Goal: Task Accomplishment & Management: Complete application form

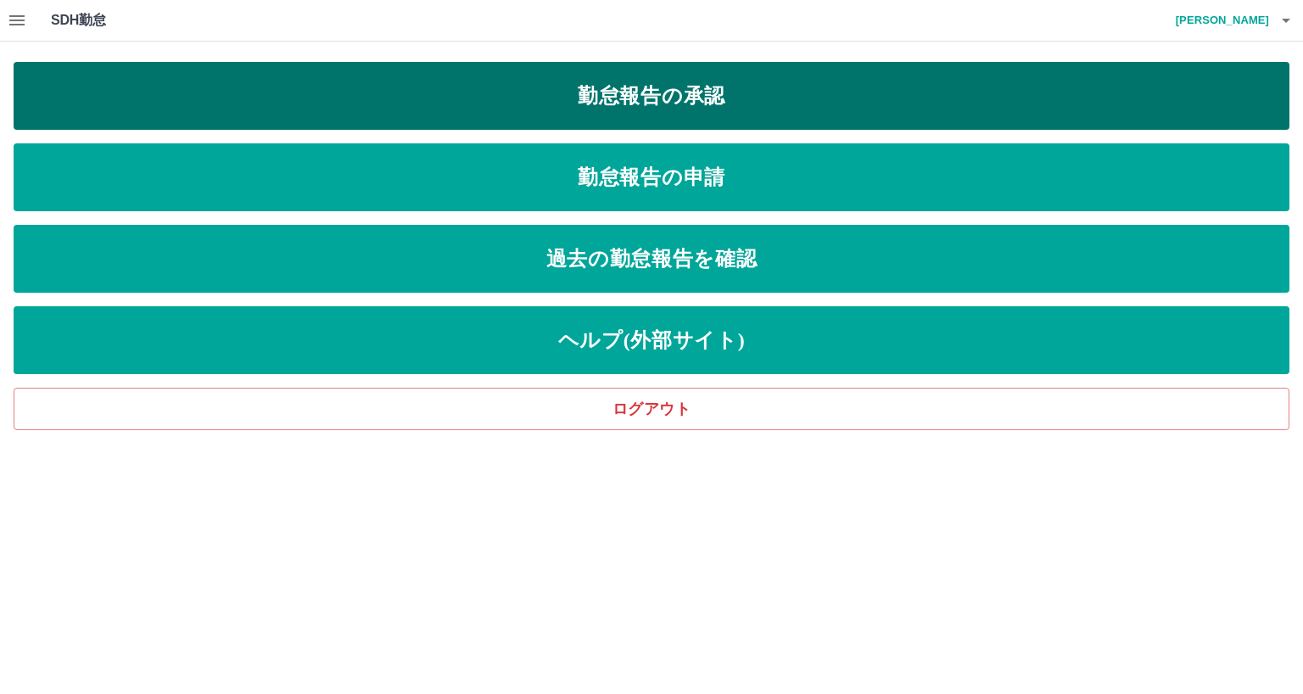
click at [614, 94] on link "勤怠報告の承認" at bounding box center [652, 96] width 1276 height 68
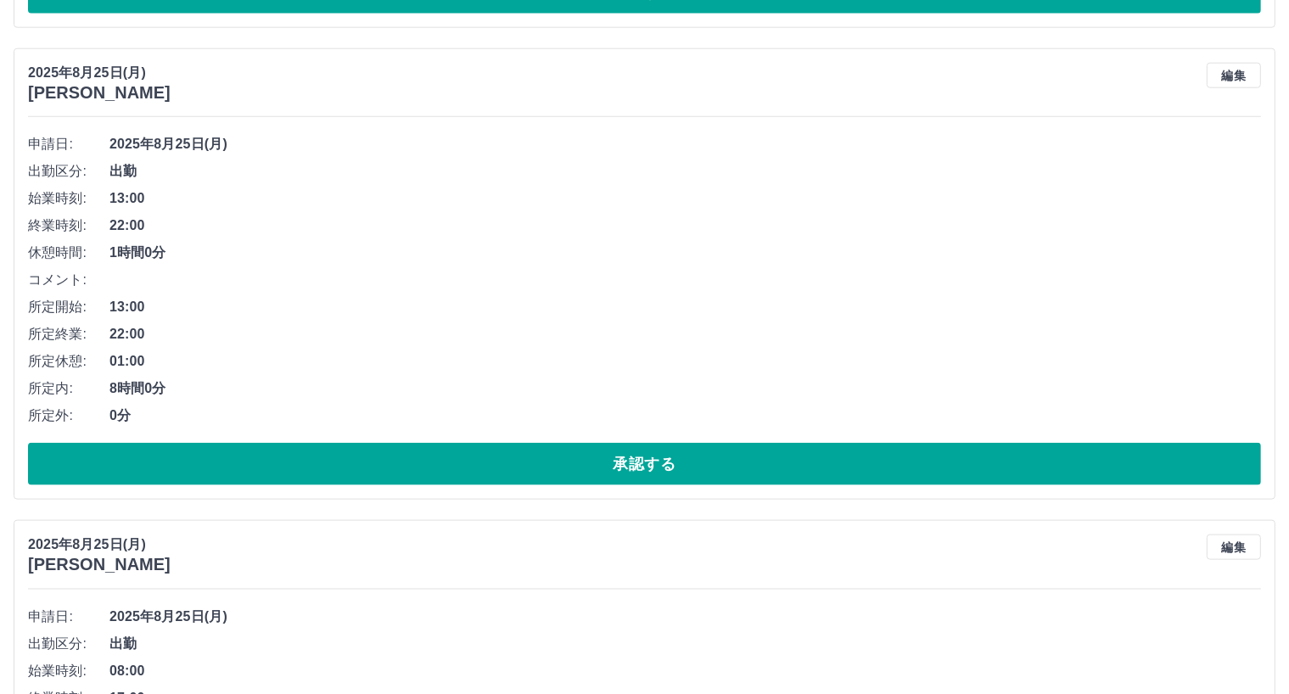
scroll to position [1965, 0]
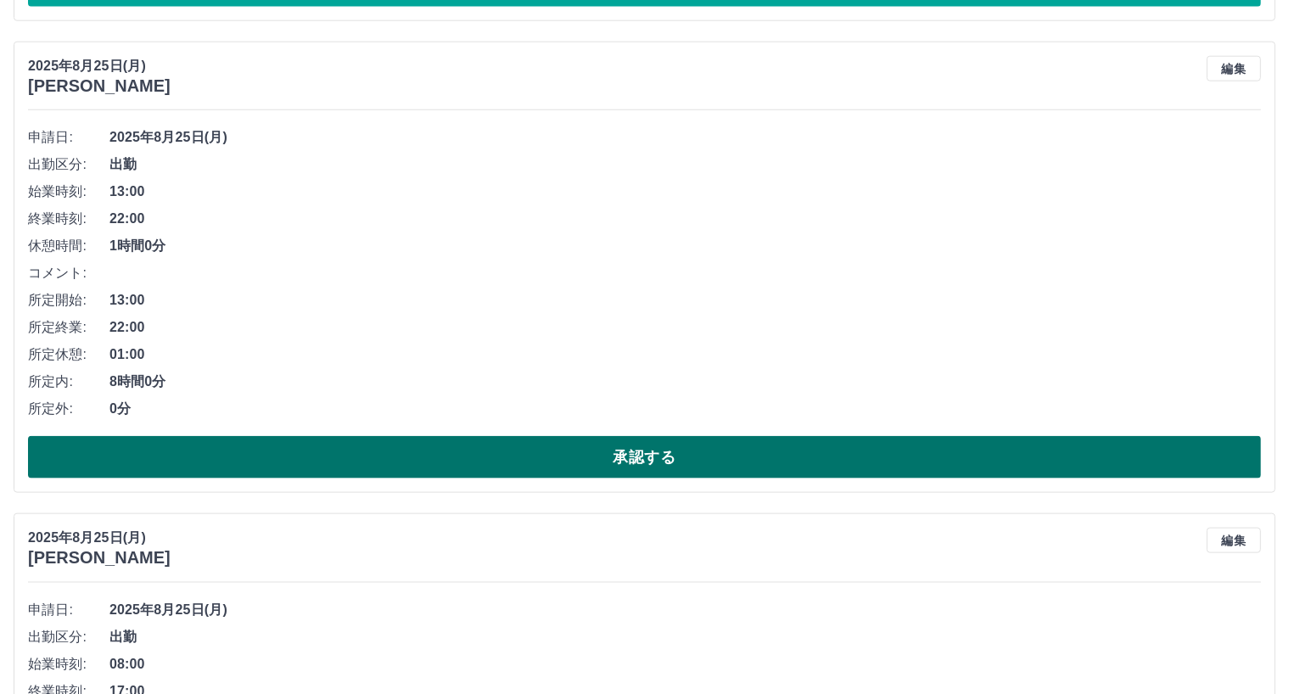
click at [602, 455] on button "承認する" at bounding box center [644, 457] width 1233 height 42
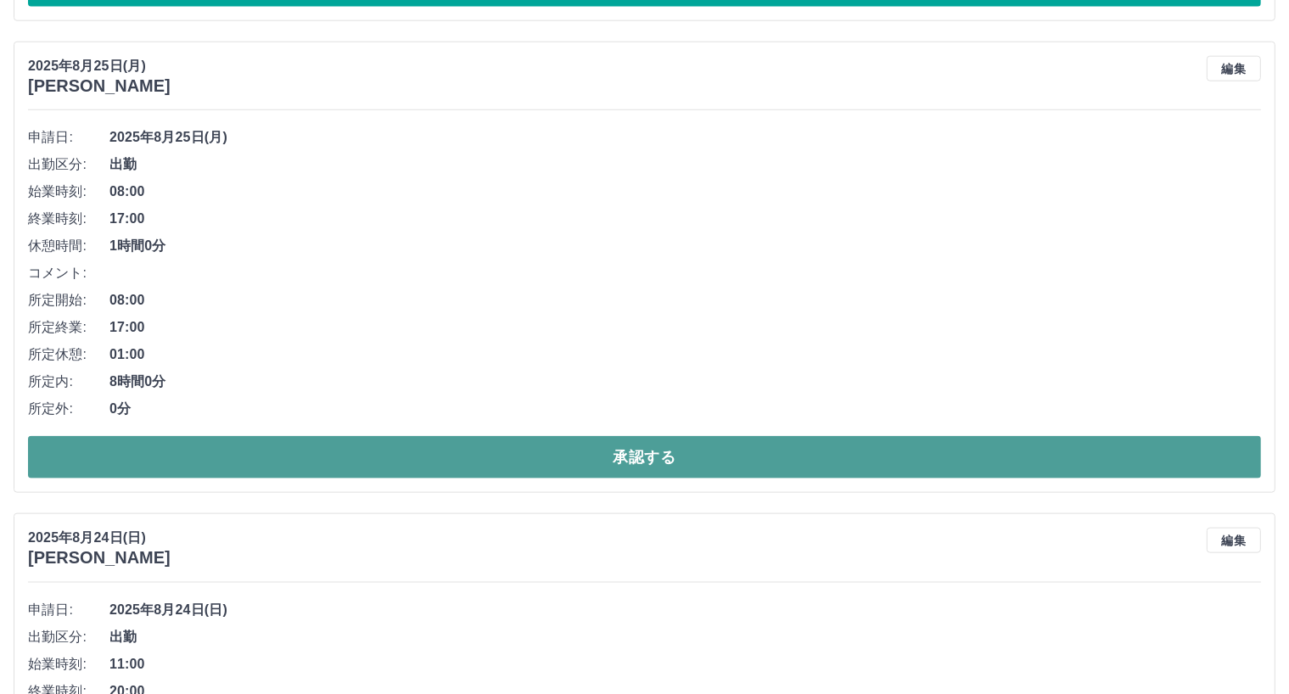
click at [443, 455] on button "承認する" at bounding box center [644, 457] width 1233 height 42
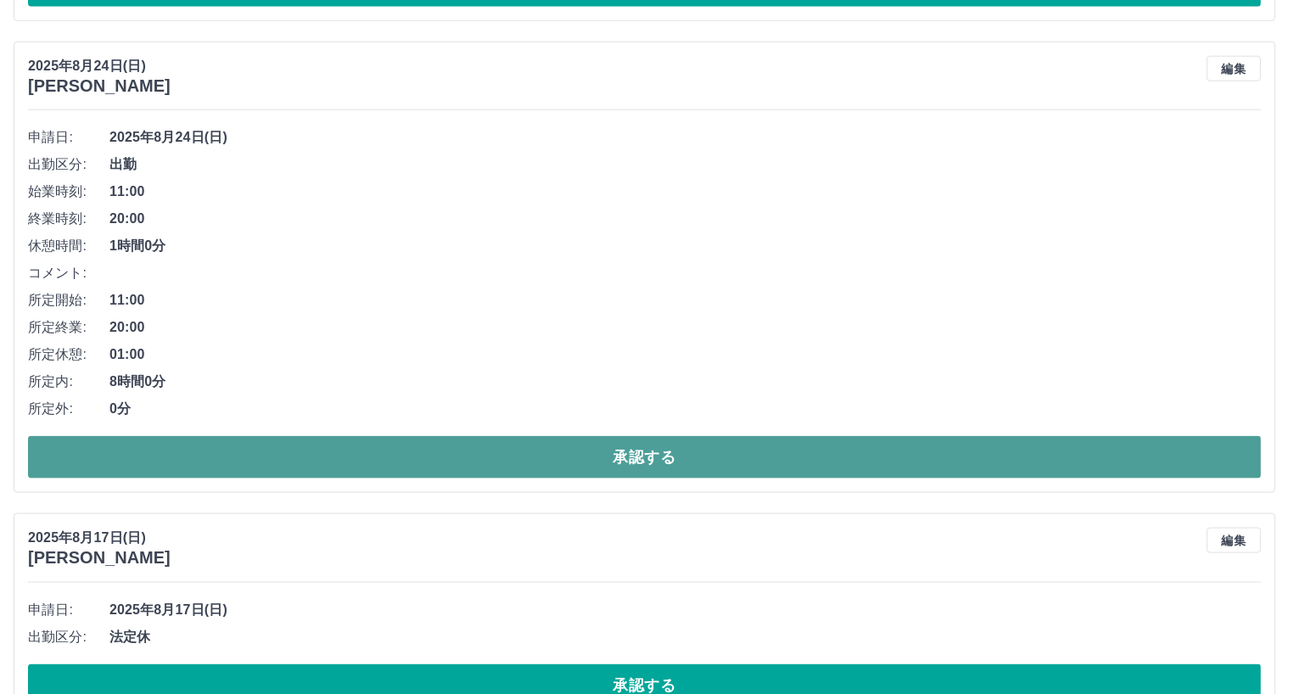
click at [428, 452] on button "承認する" at bounding box center [644, 457] width 1233 height 42
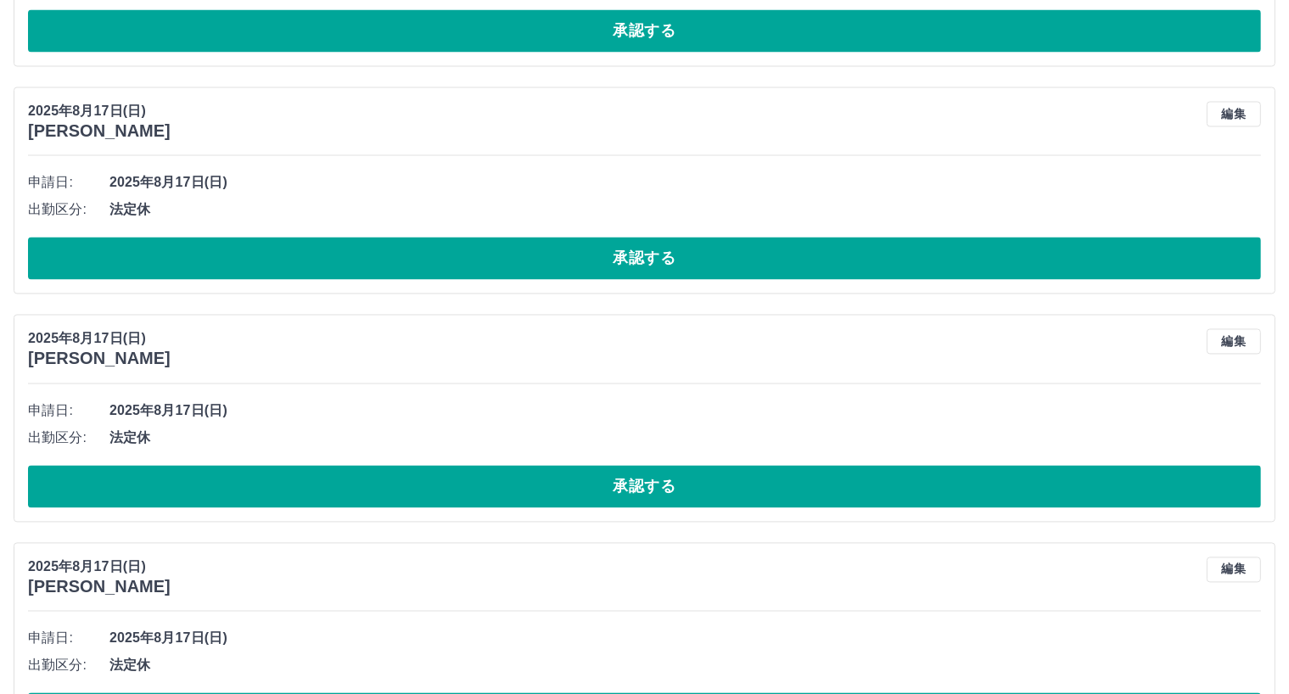
scroll to position [3298, 0]
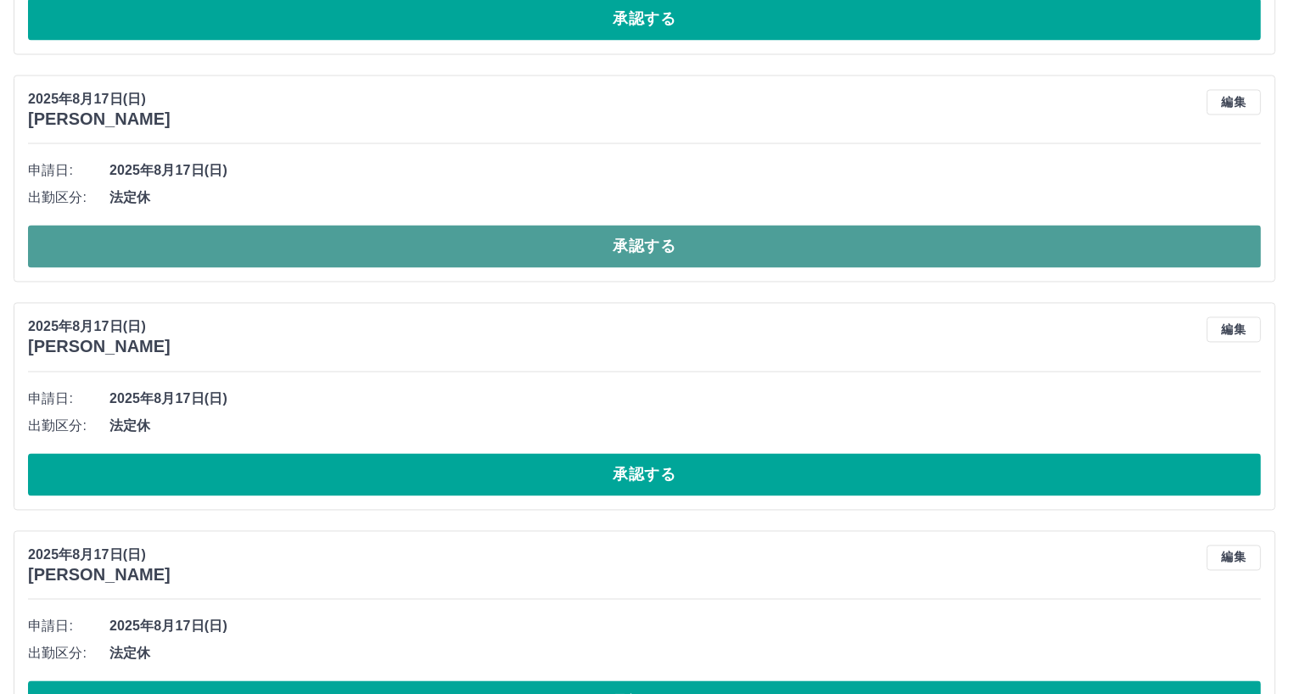
click at [450, 251] on button "承認する" at bounding box center [644, 246] width 1233 height 42
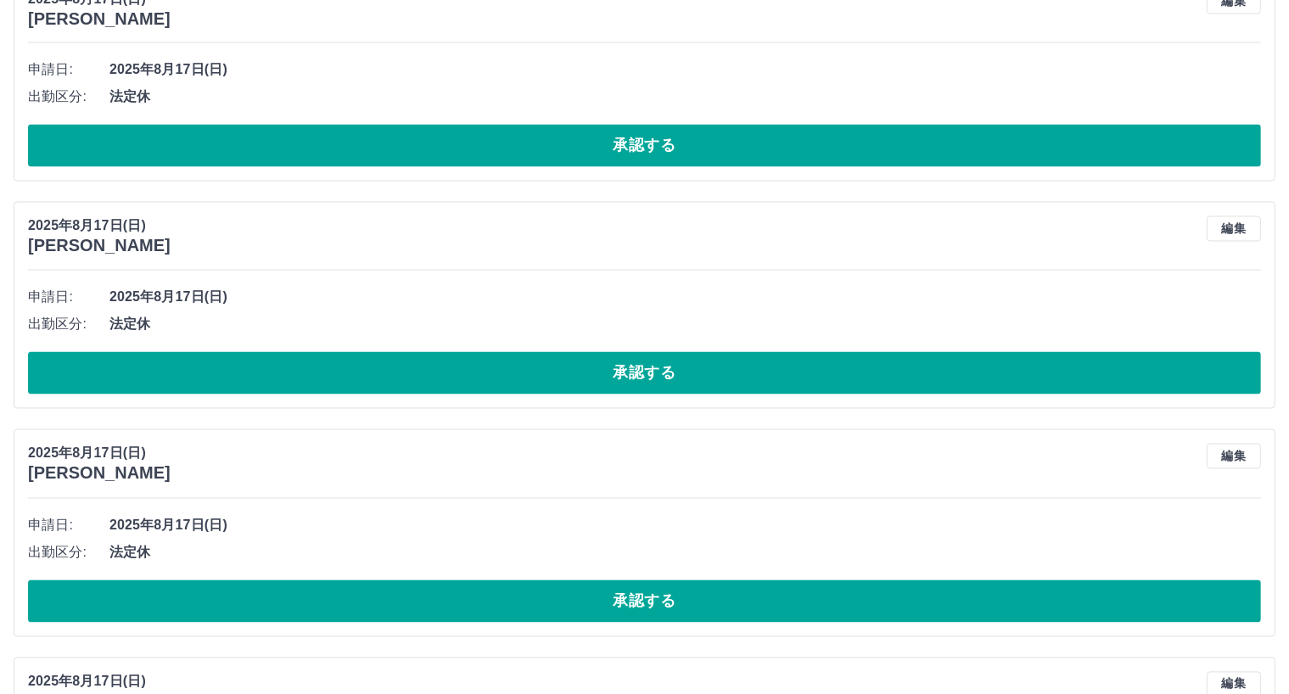
scroll to position [3166, 0]
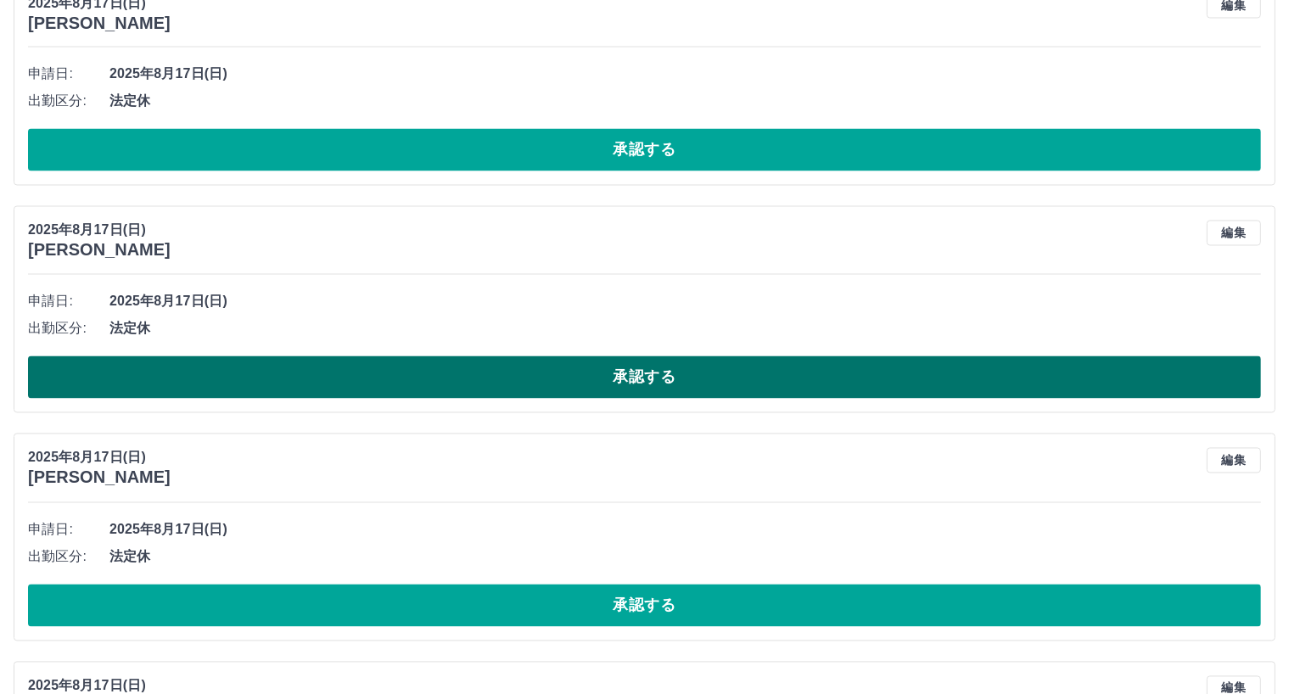
click at [645, 381] on button "承認する" at bounding box center [644, 377] width 1233 height 42
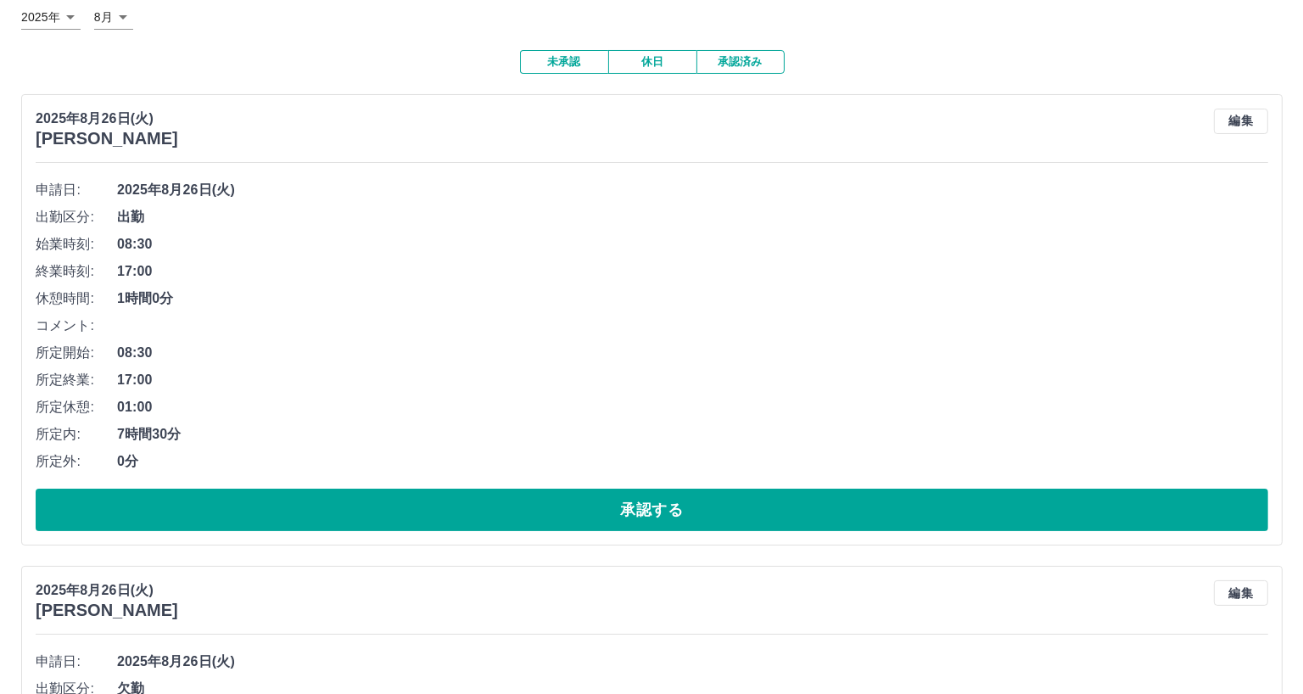
scroll to position [0, 0]
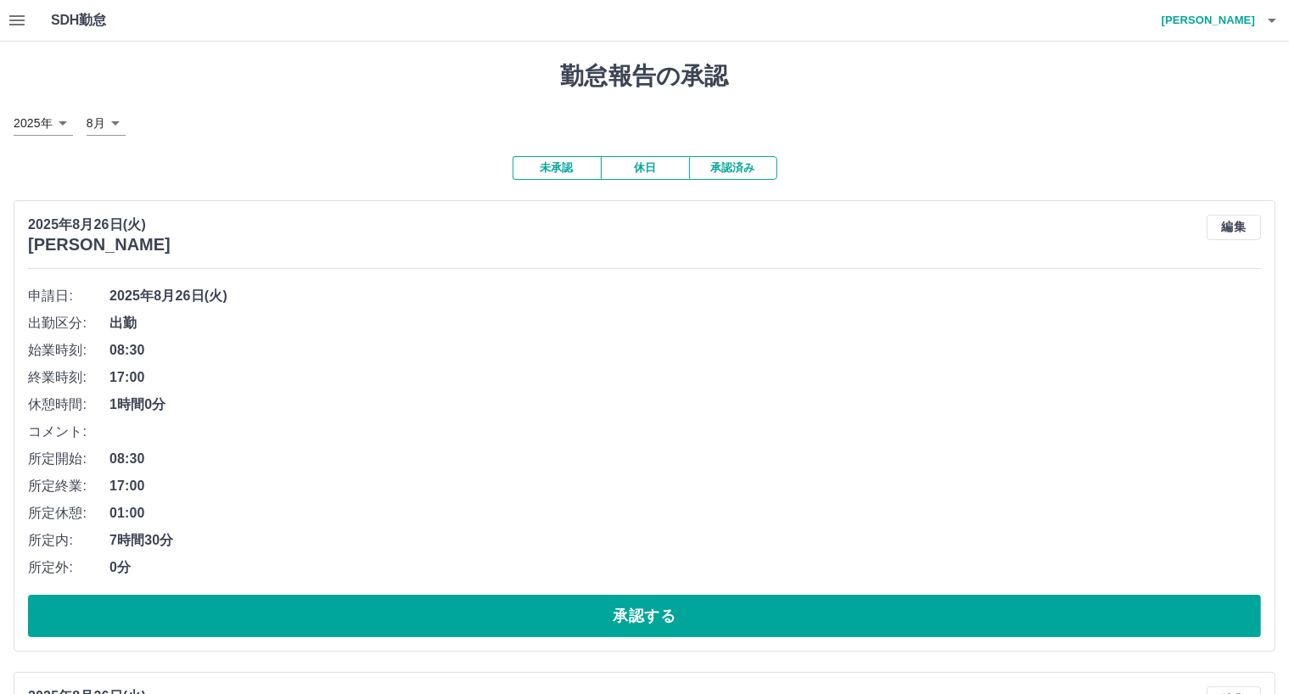
click at [1271, 18] on icon "button" at bounding box center [1272, 20] width 20 height 20
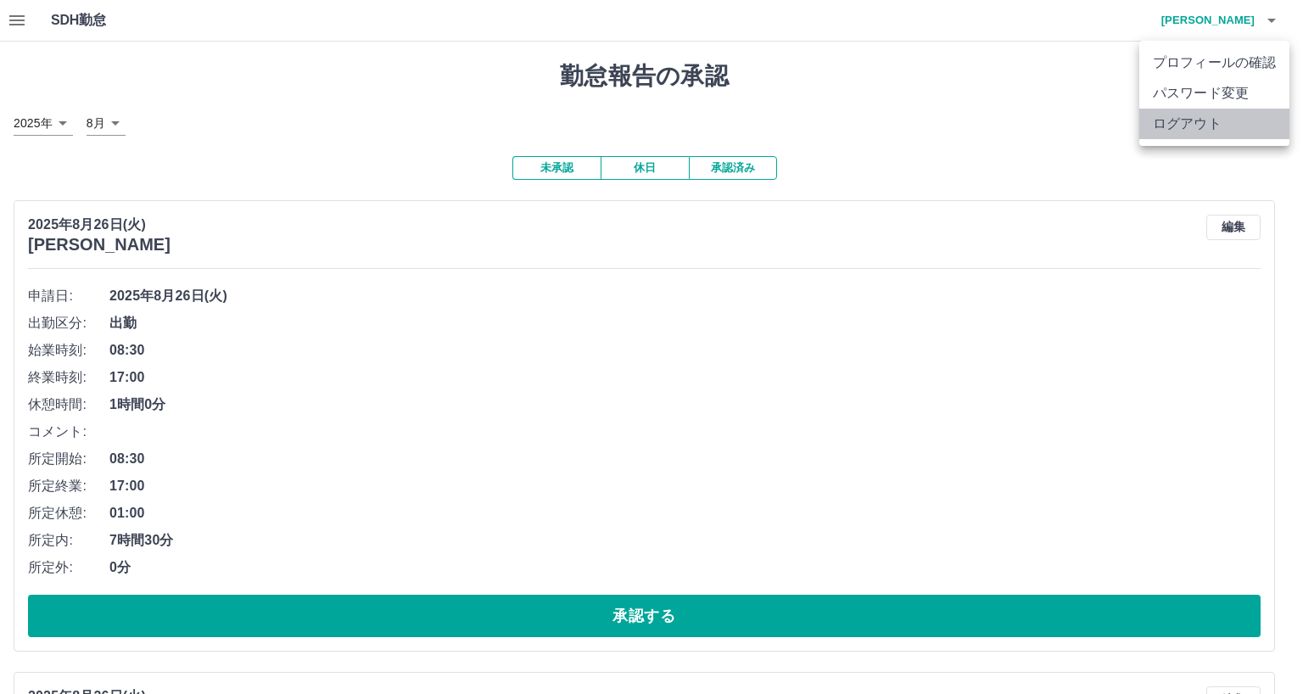
click at [1188, 120] on li "ログアウト" at bounding box center [1214, 124] width 150 height 31
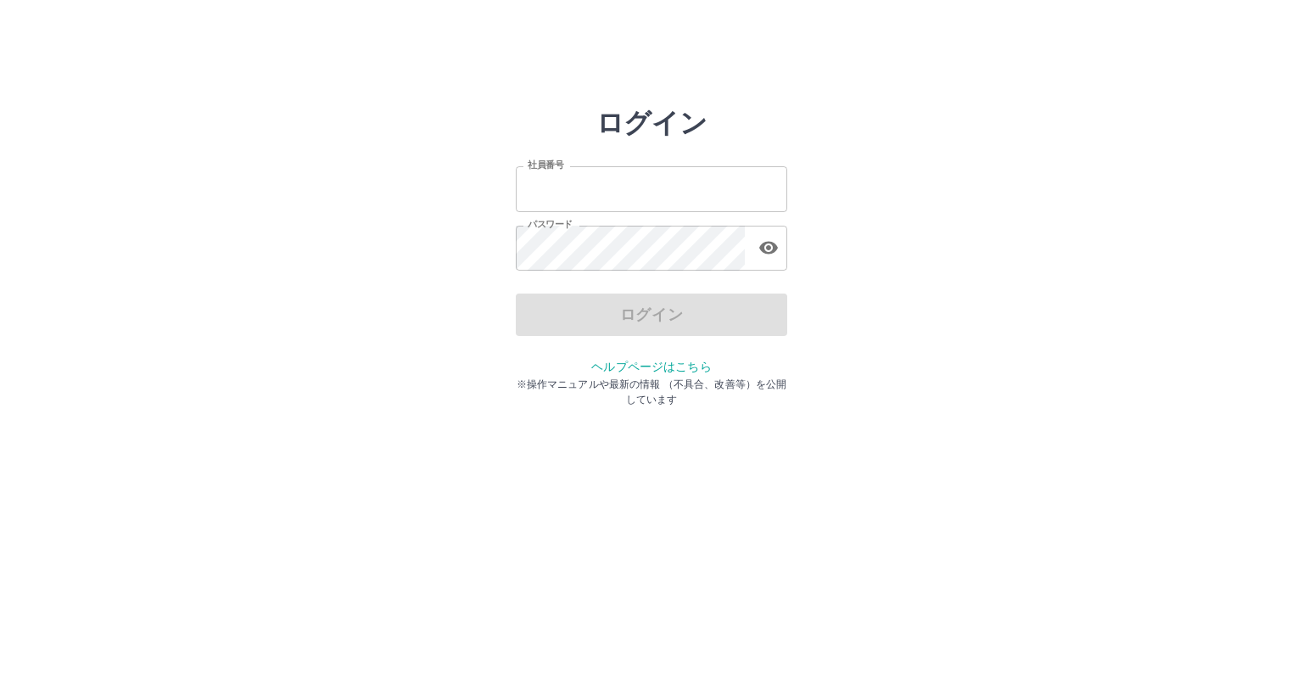
type input "*******"
click at [580, 311] on div "ログイン" at bounding box center [651, 315] width 271 height 42
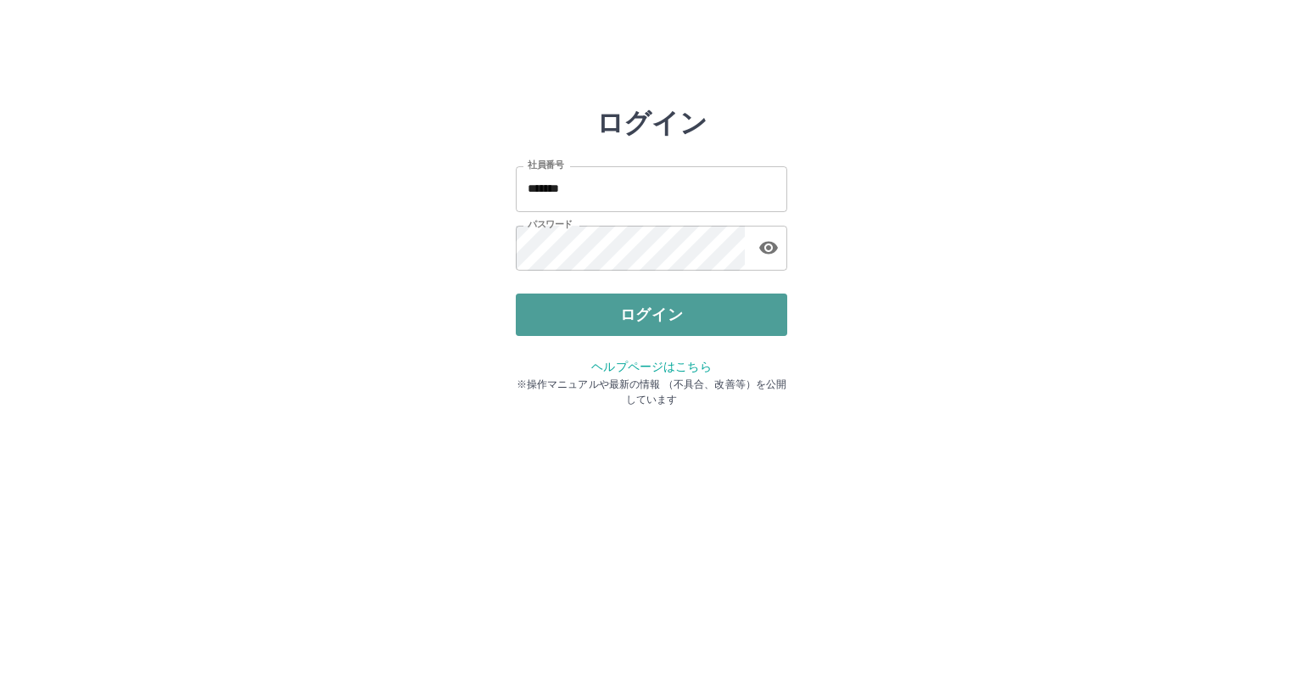
click at [580, 310] on button "ログイン" at bounding box center [651, 315] width 271 height 42
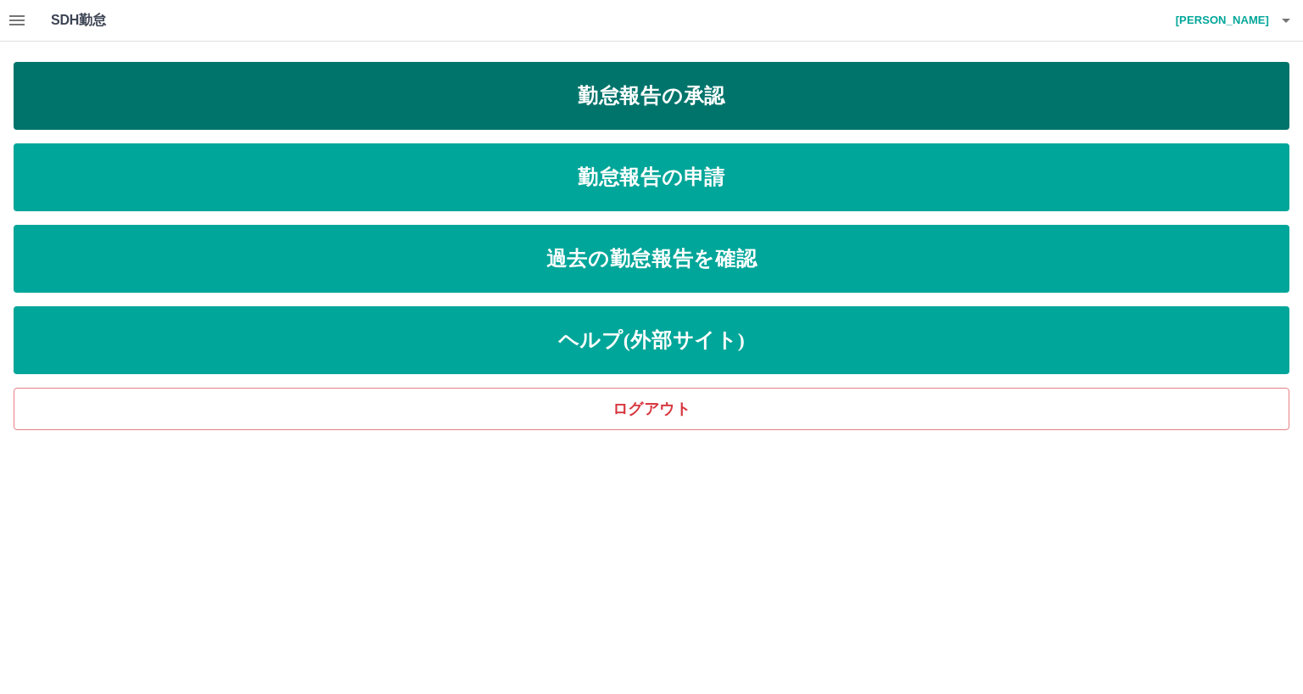
click at [590, 95] on link "勤怠報告の承認" at bounding box center [652, 96] width 1276 height 68
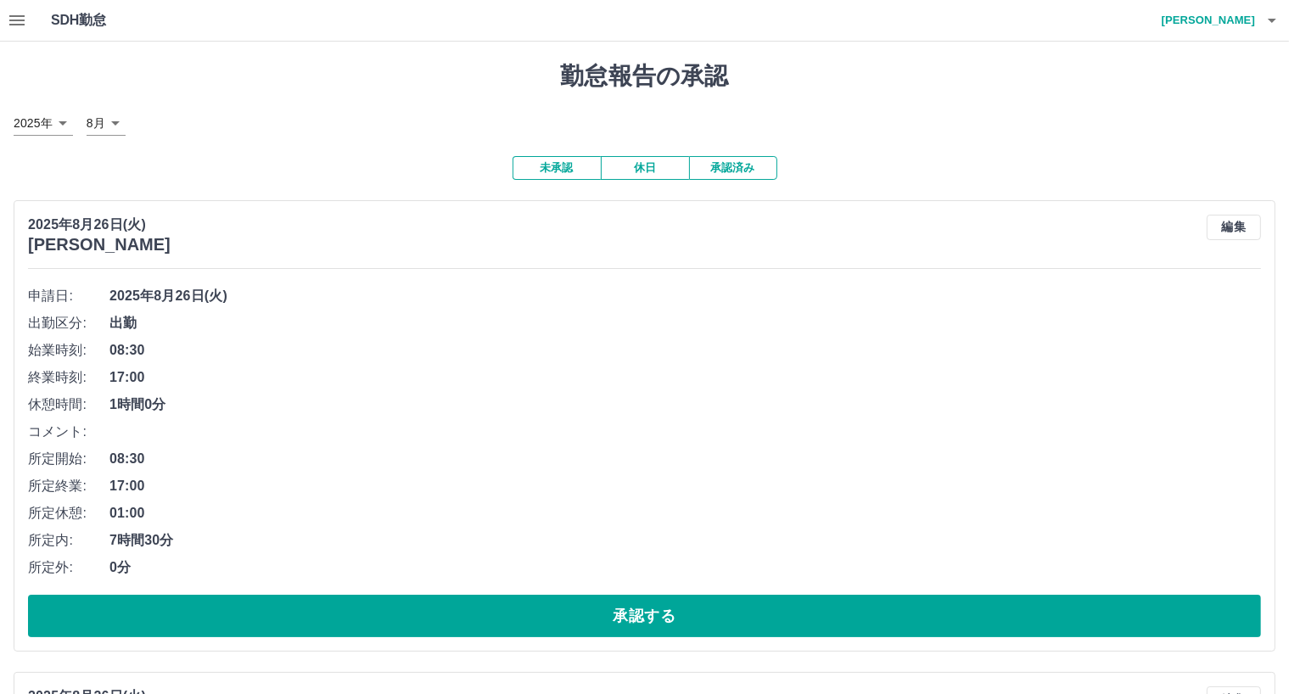
click at [1270, 20] on icon "button" at bounding box center [1272, 21] width 8 height 4
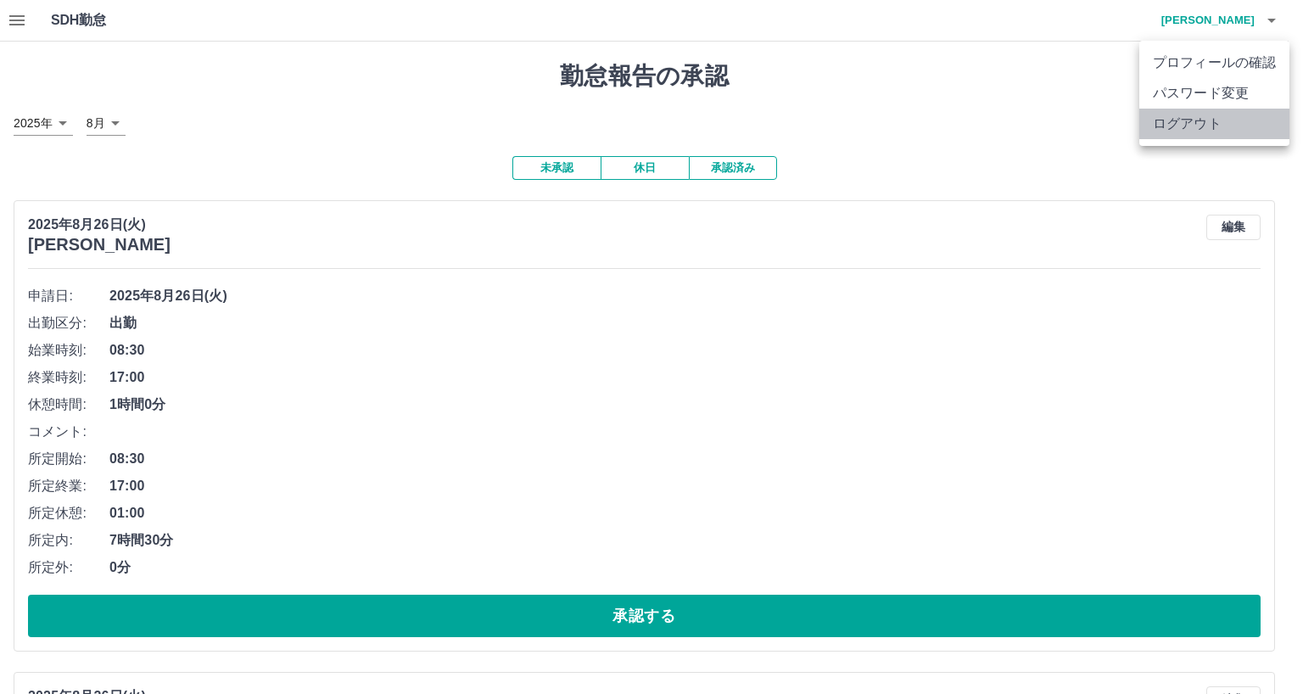
click at [1208, 119] on li "ログアウト" at bounding box center [1214, 124] width 150 height 31
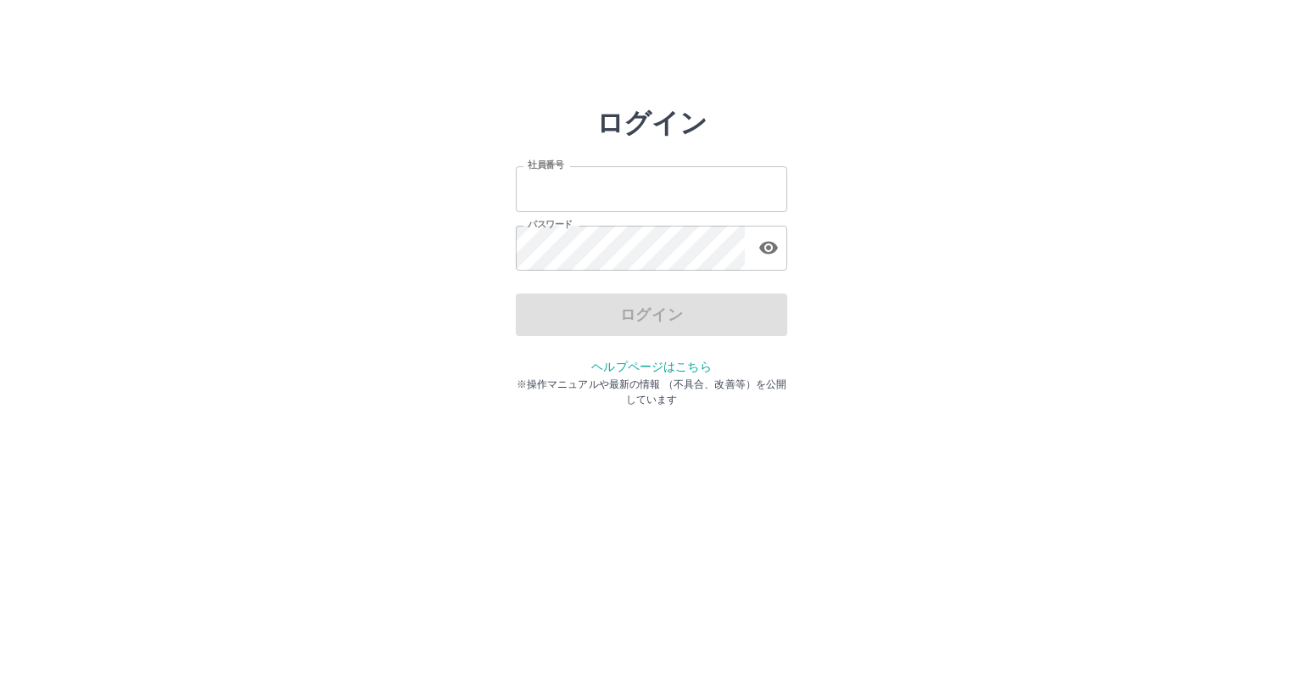
type input "*******"
click at [613, 315] on div "ログイン" at bounding box center [651, 315] width 271 height 42
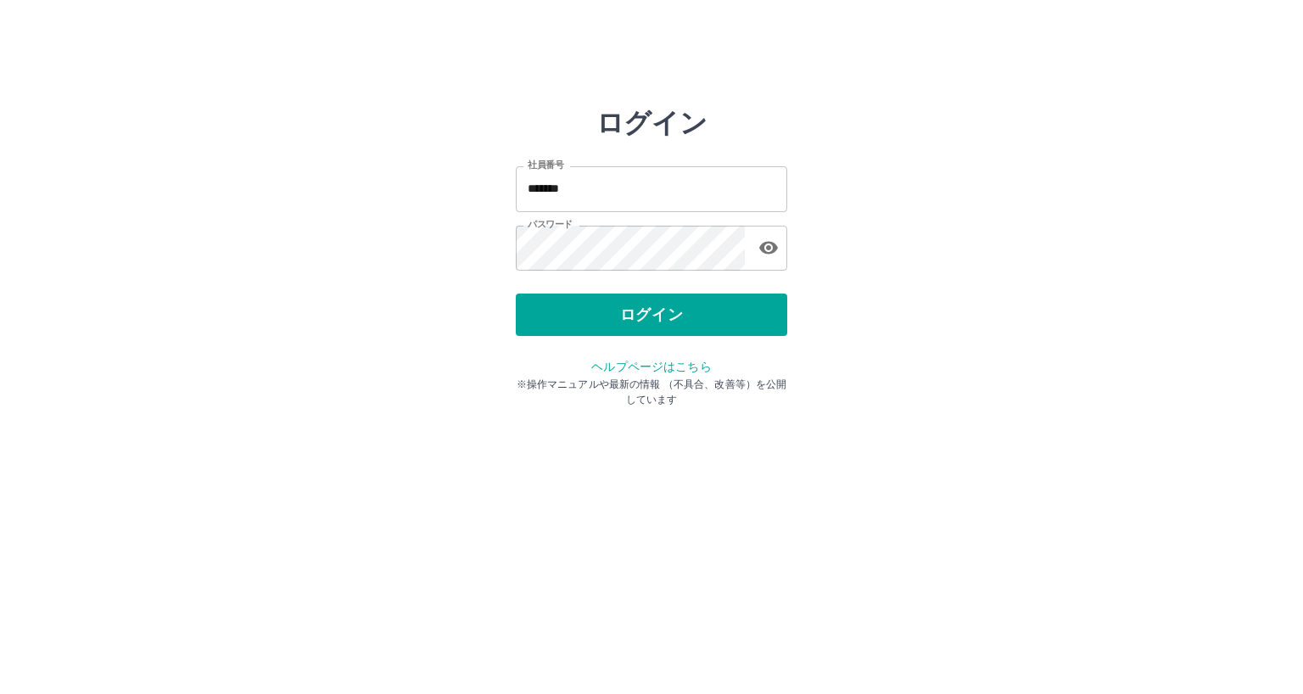
click at [613, 315] on button "ログイン" at bounding box center [651, 315] width 271 height 42
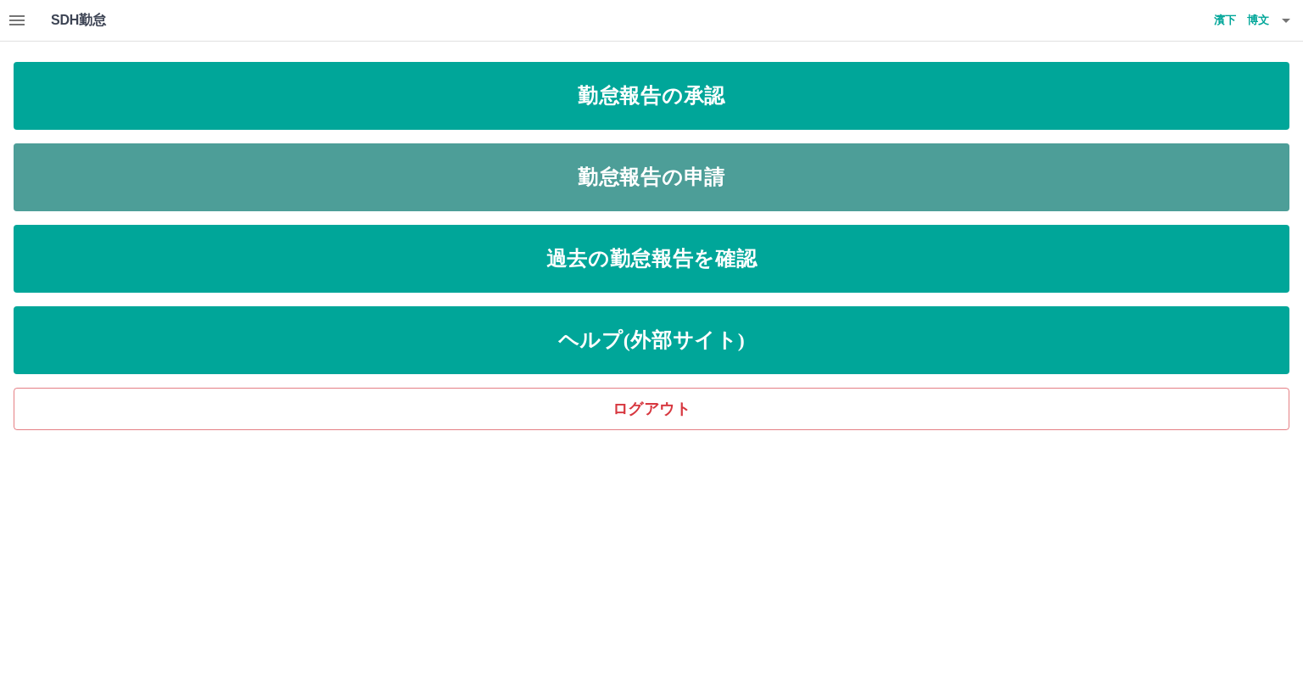
click at [629, 167] on link "勤怠報告の申請" at bounding box center [652, 177] width 1276 height 68
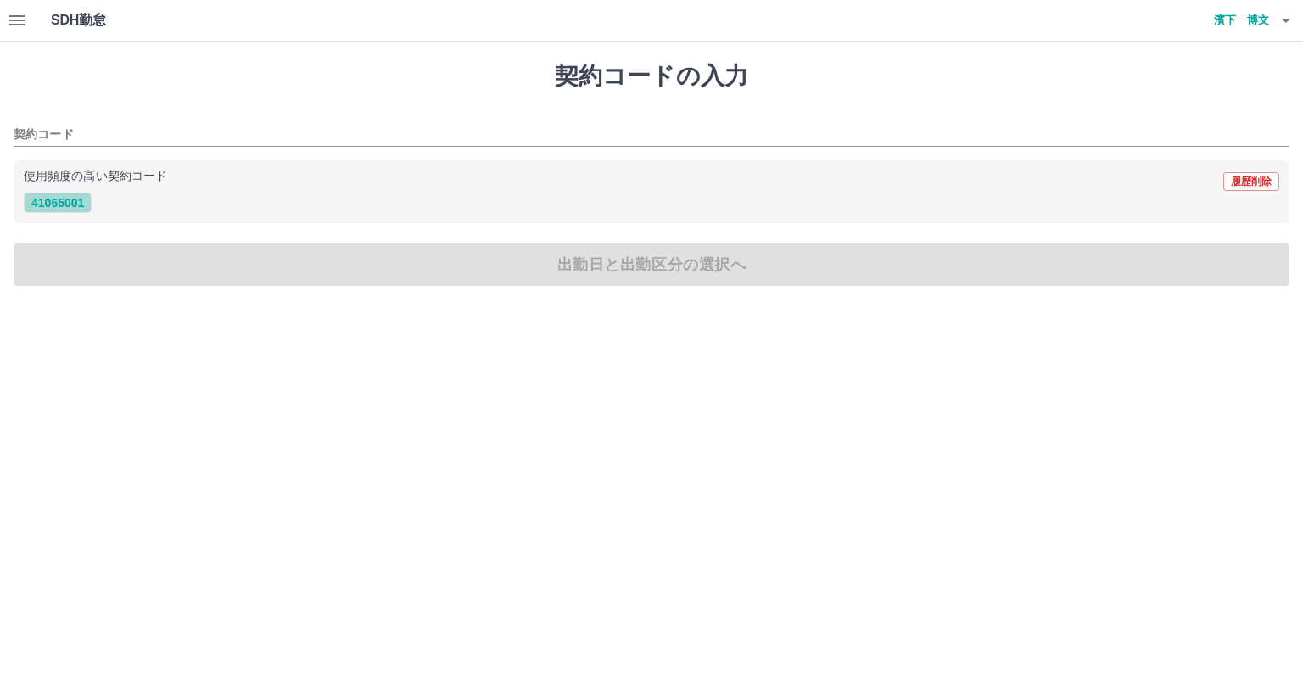
click at [70, 202] on button "41065001" at bounding box center [58, 203] width 68 height 20
type input "********"
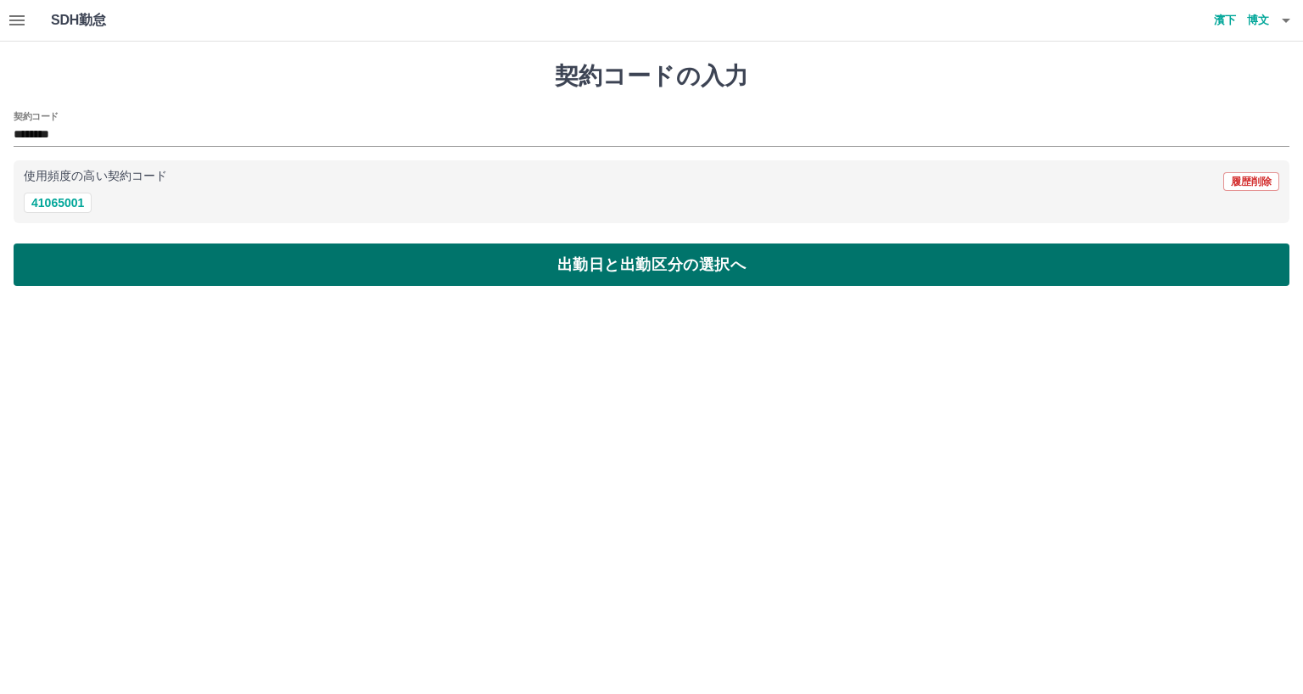
click at [130, 262] on button "出勤日と出勤区分の選択へ" at bounding box center [652, 264] width 1276 height 42
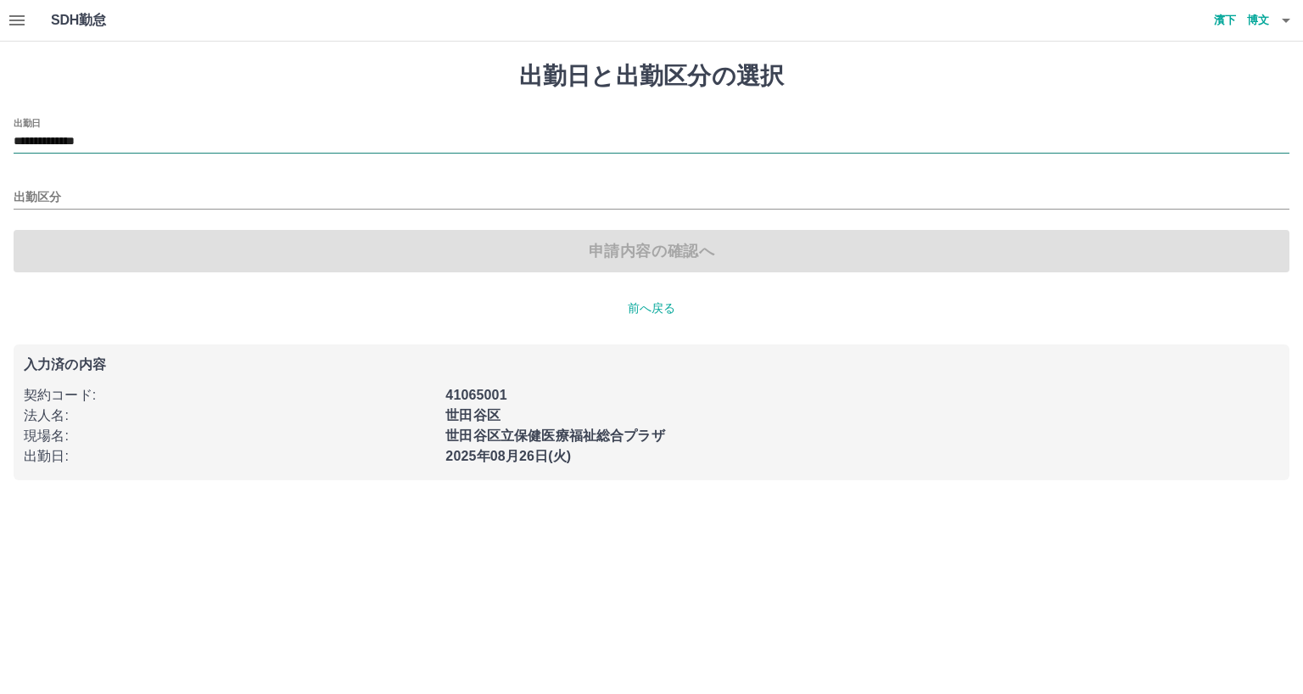
click at [143, 137] on input "**********" at bounding box center [652, 142] width 1276 height 21
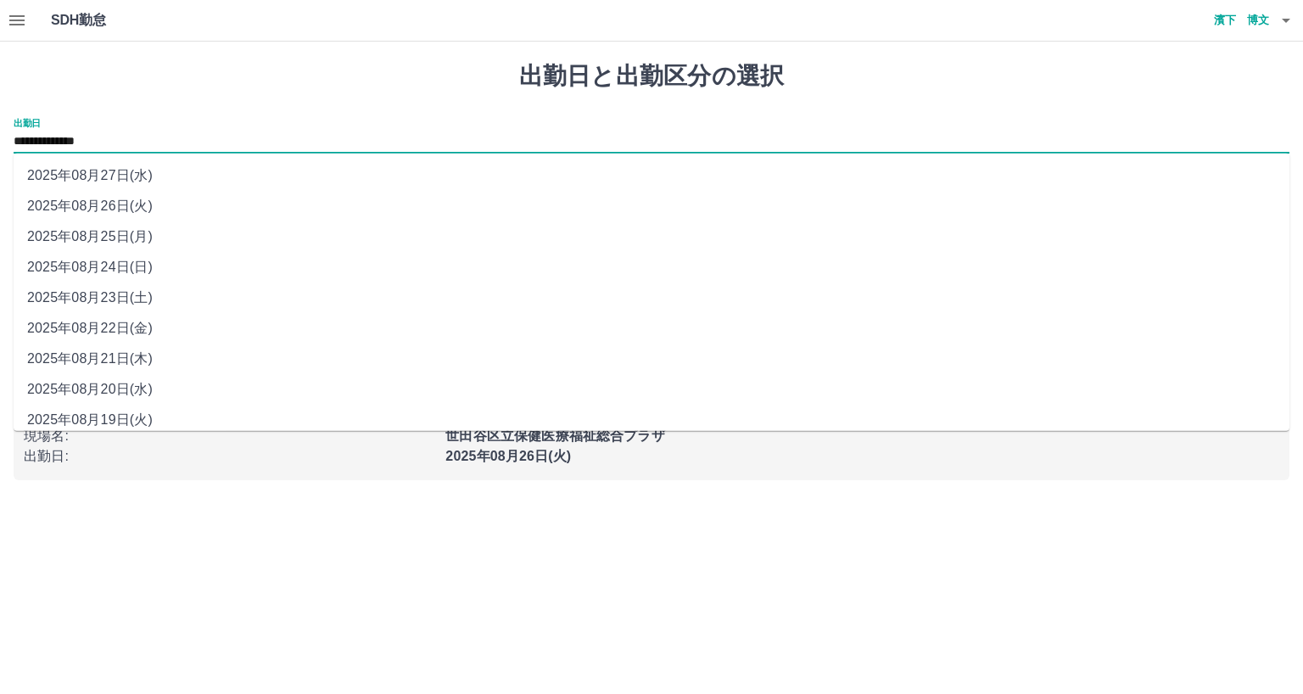
click at [347, 97] on div "**********" at bounding box center [651, 271] width 1303 height 459
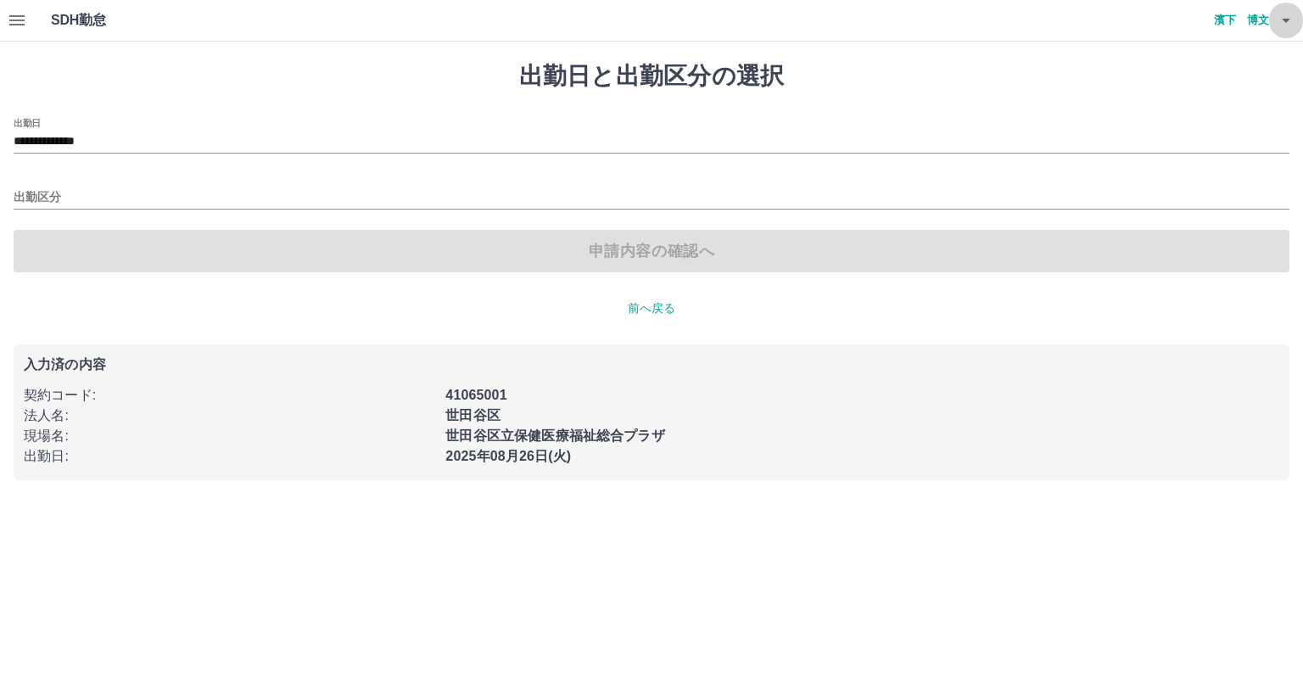
click at [1285, 20] on icon "button" at bounding box center [1286, 21] width 8 height 4
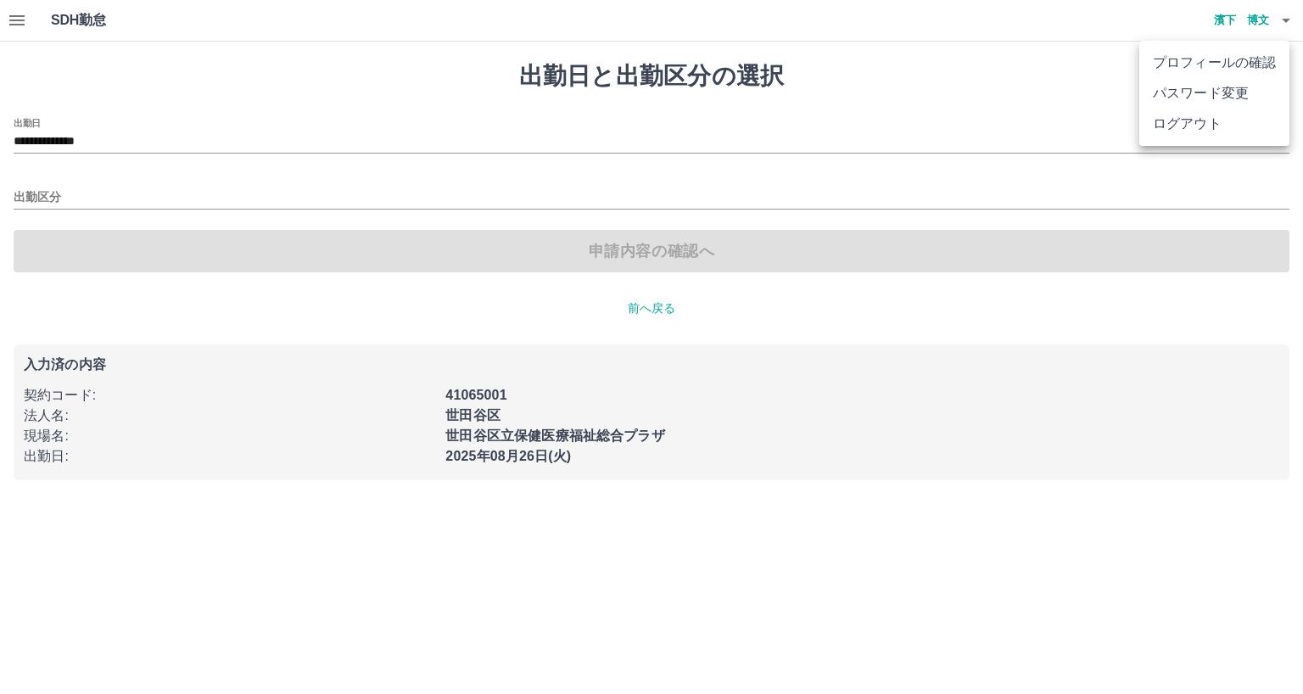
click at [1211, 121] on li "ログアウト" at bounding box center [1214, 124] width 150 height 31
